Goal: Task Accomplishment & Management: Use online tool/utility

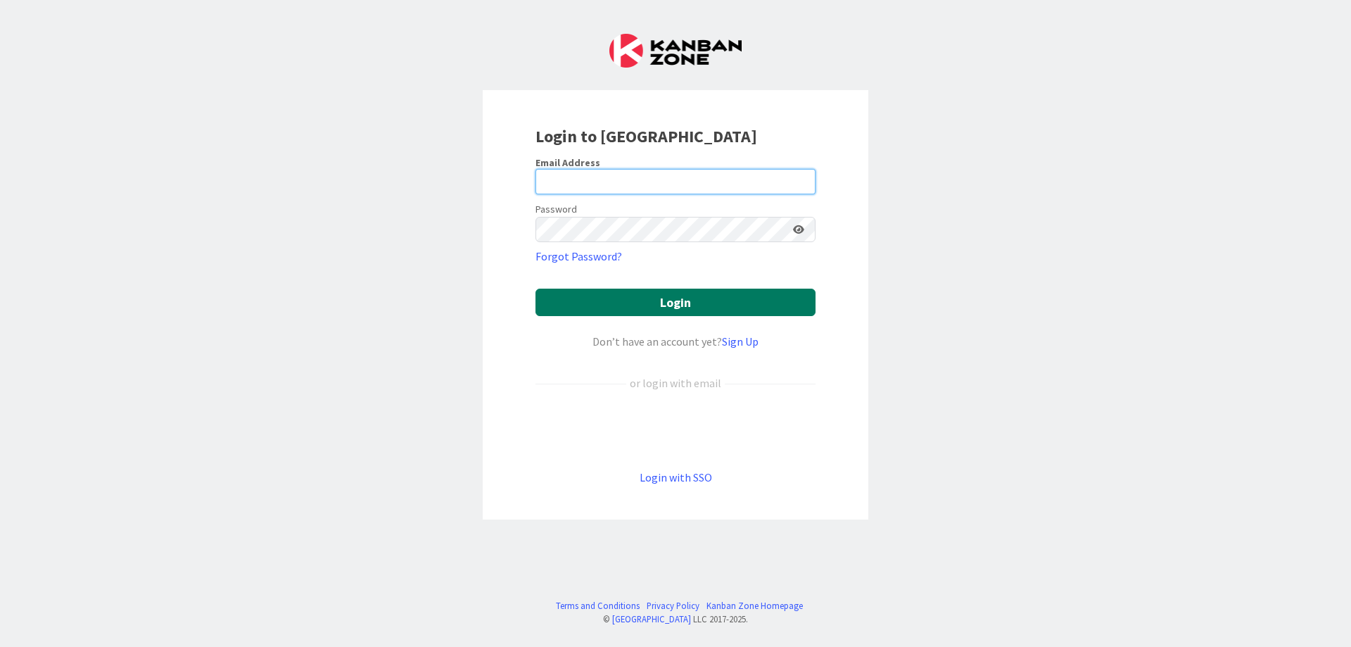
type input "[EMAIL_ADDRESS][DOMAIN_NAME]"
click at [647, 300] on button "Login" at bounding box center [676, 302] width 280 height 27
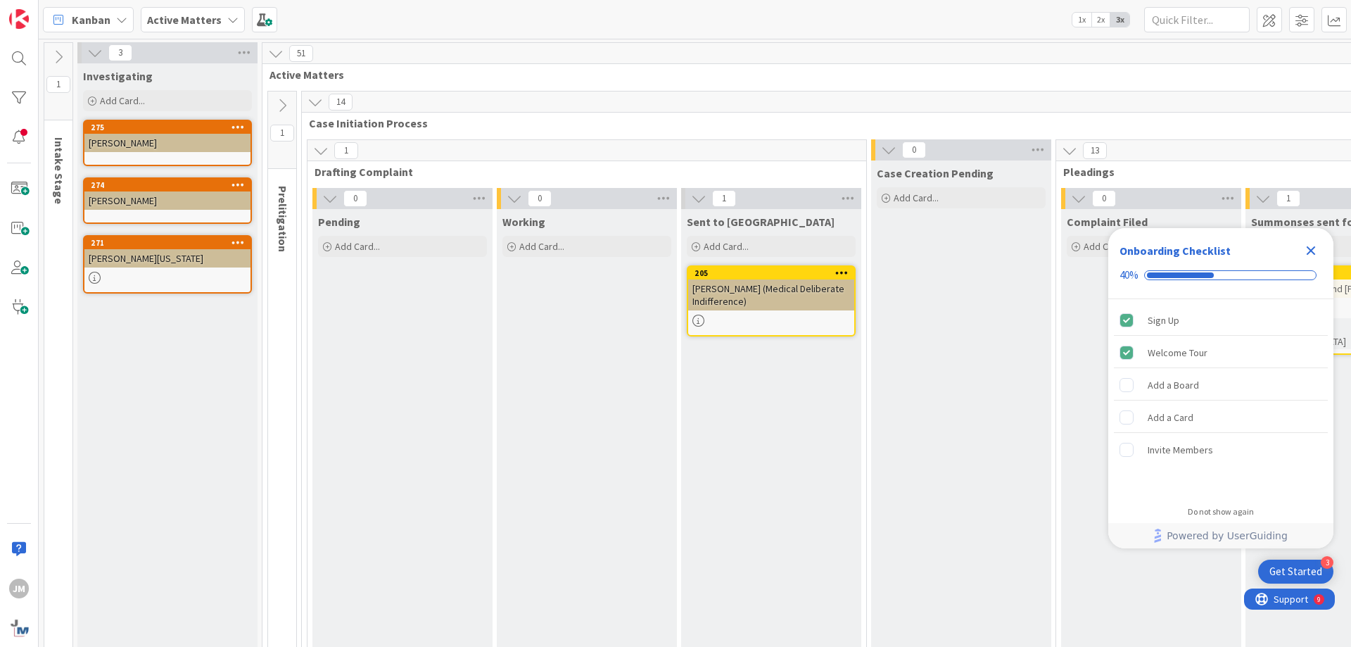
click at [1314, 250] on icon "Close Checklist" at bounding box center [1311, 250] width 17 height 17
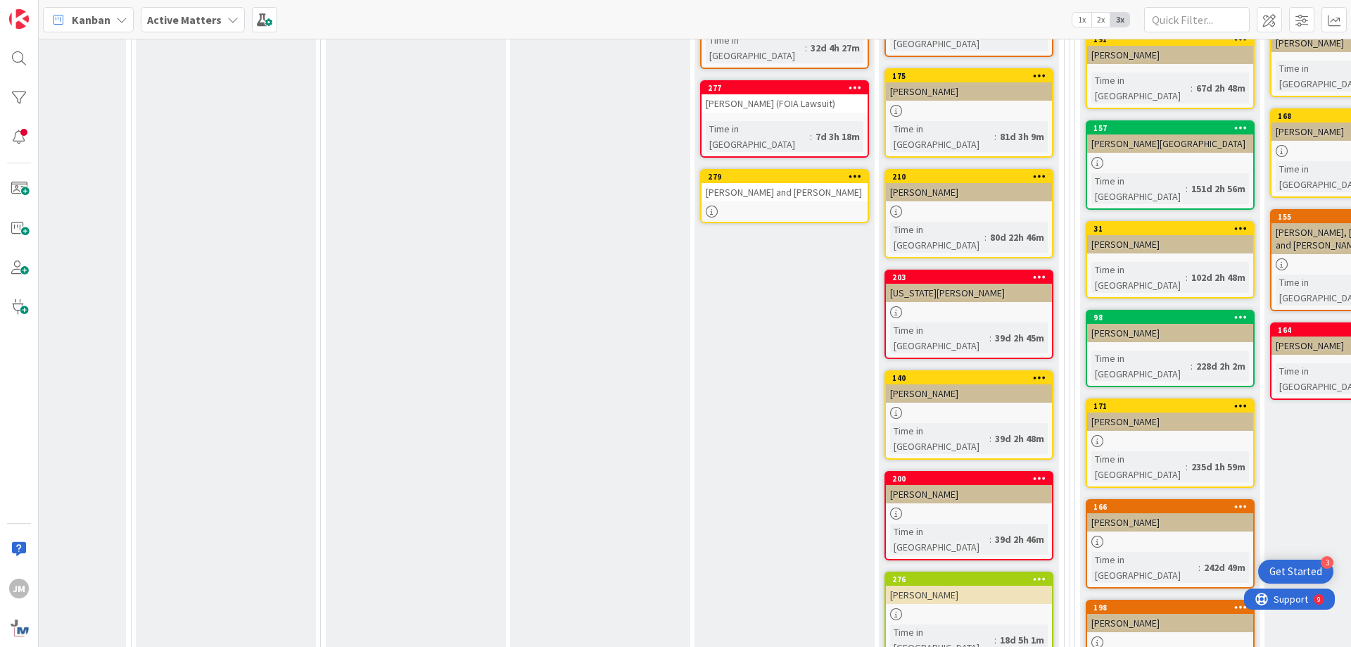
scroll to position [419, 735]
